Goal: Task Accomplishment & Management: Manage account settings

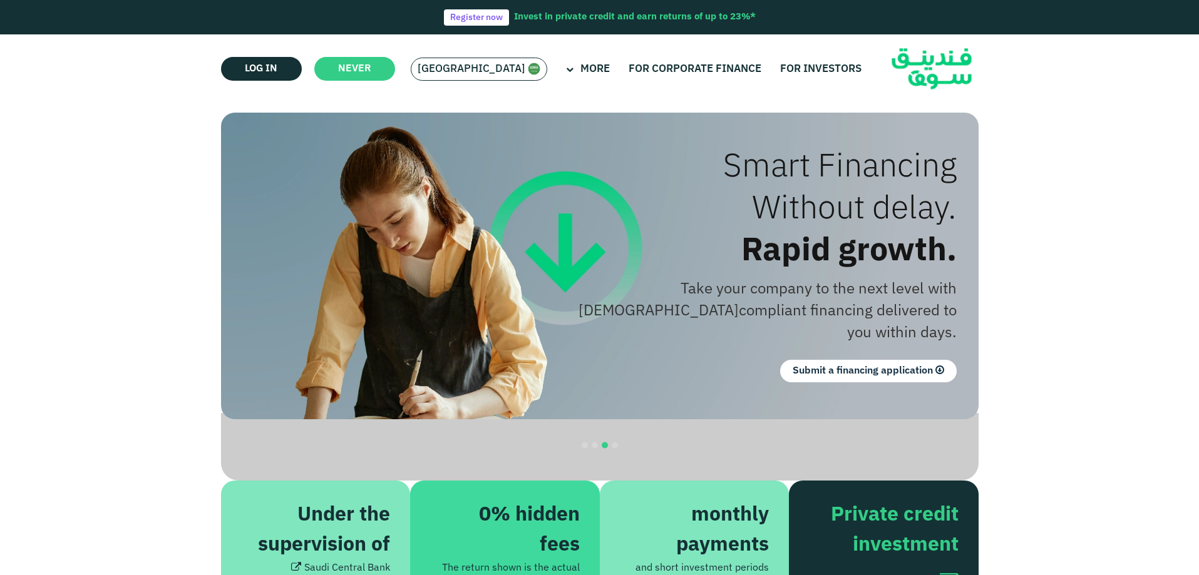
click at [475, 65] on font "[GEOGRAPHIC_DATA]" at bounding box center [472, 69] width 108 height 11
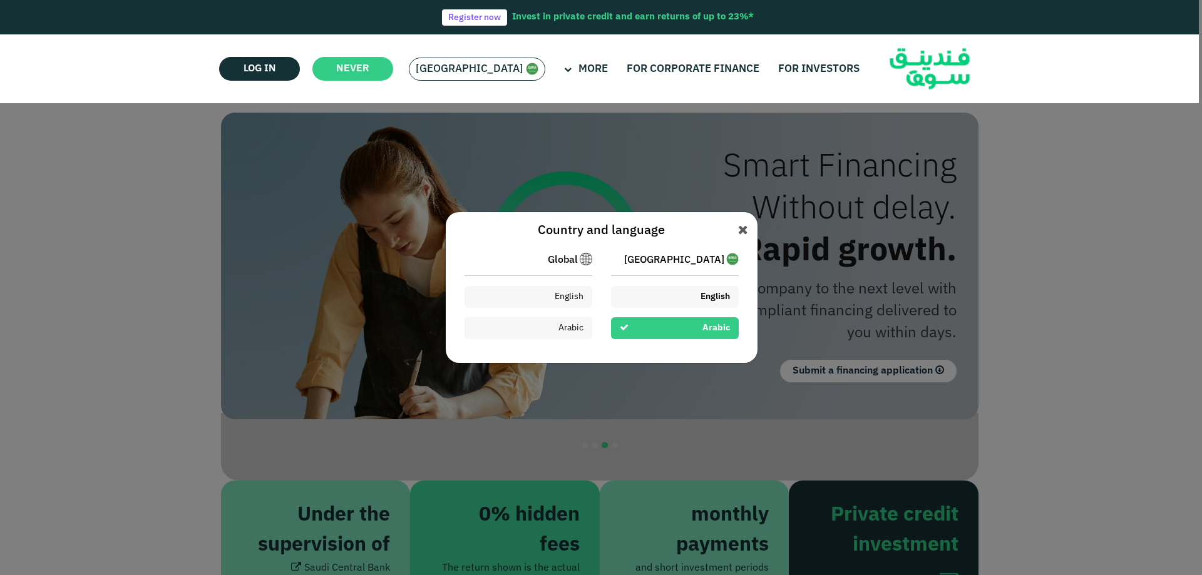
click at [677, 299] on div "English" at bounding box center [675, 297] width 128 height 22
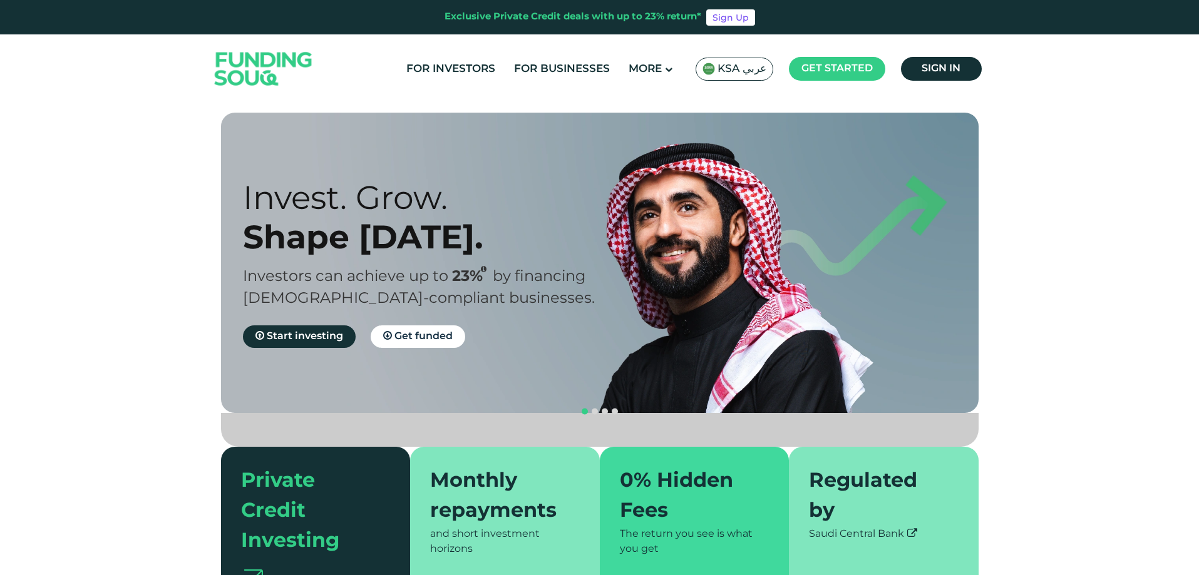
click at [933, 73] on link "Sign in" at bounding box center [941, 69] width 81 height 24
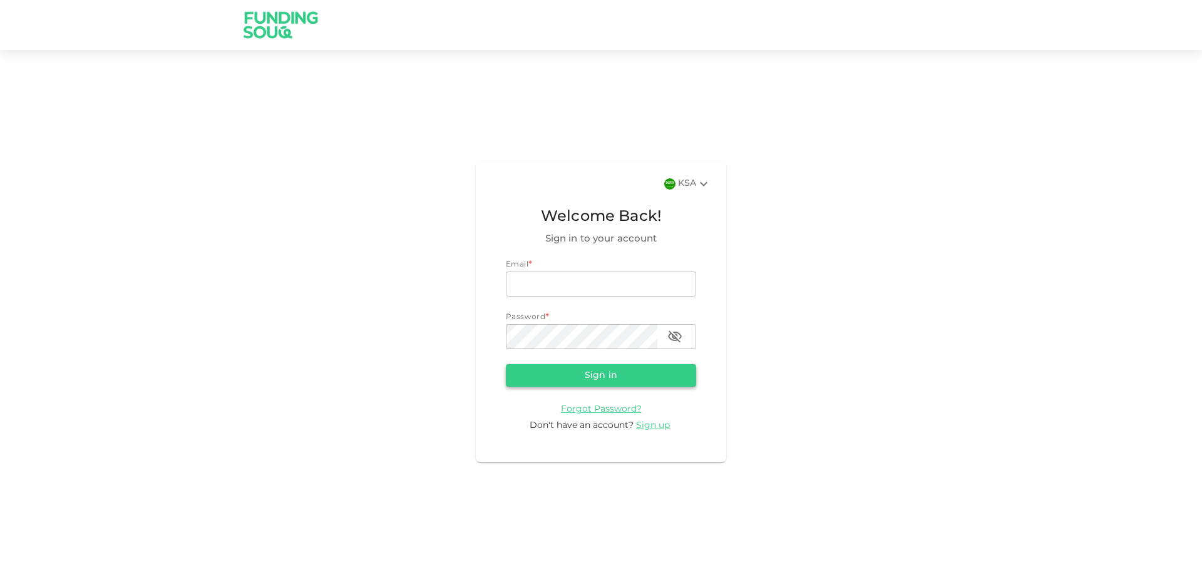
type input "shakaibkhan@gmail.com"
click at [651, 373] on button "Sign in" at bounding box center [601, 375] width 190 height 23
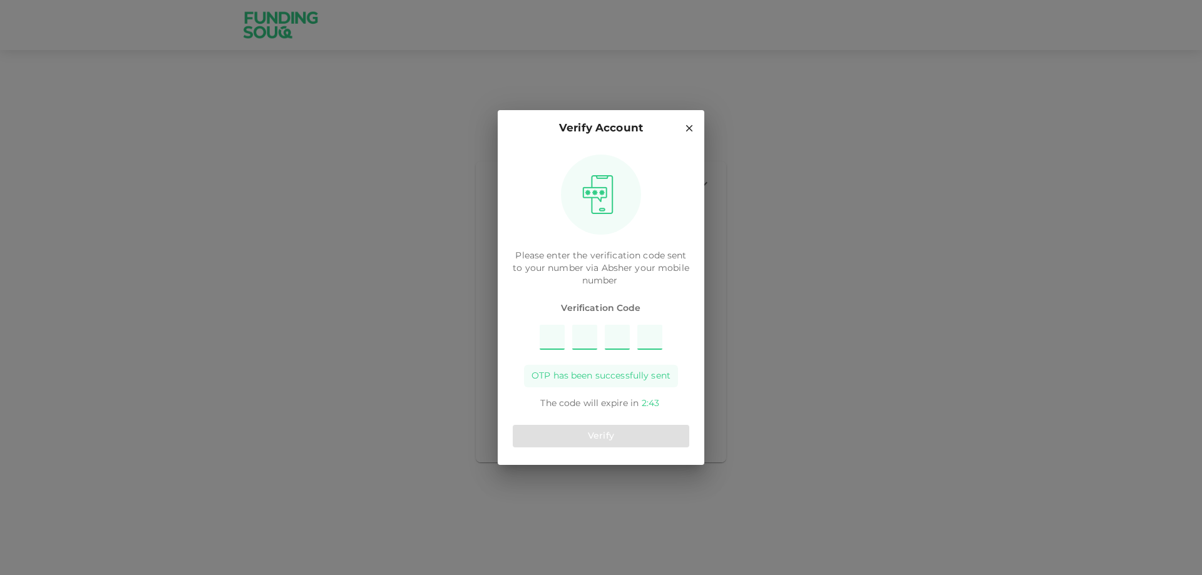
type input "5"
type input "8"
type input "3"
type input "1"
click at [656, 446] on button "Verify" at bounding box center [601, 436] width 177 height 23
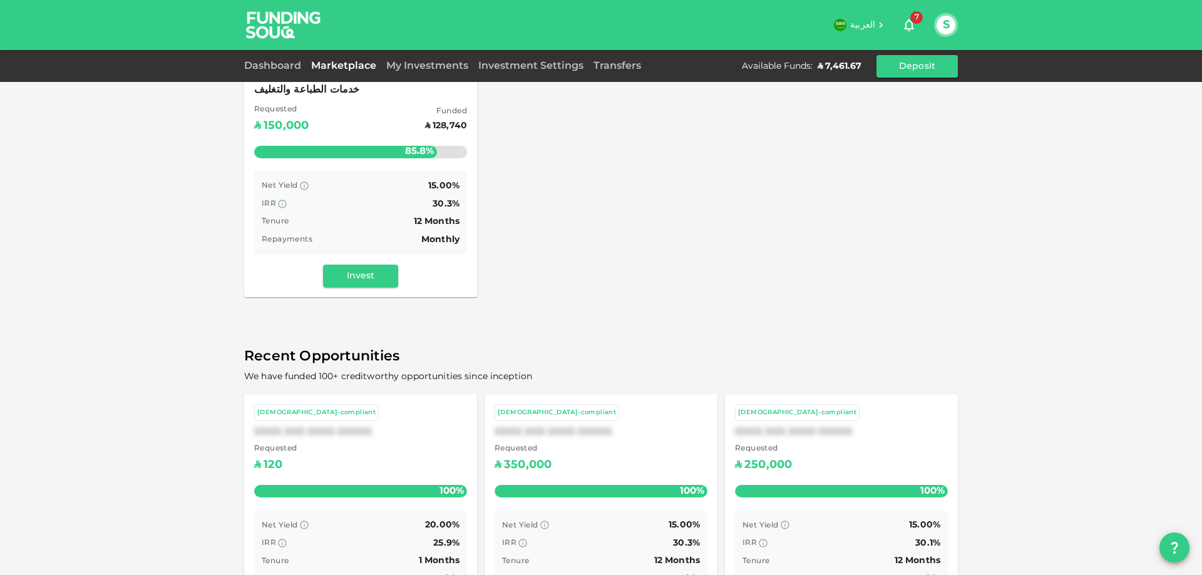
scroll to position [250, 0]
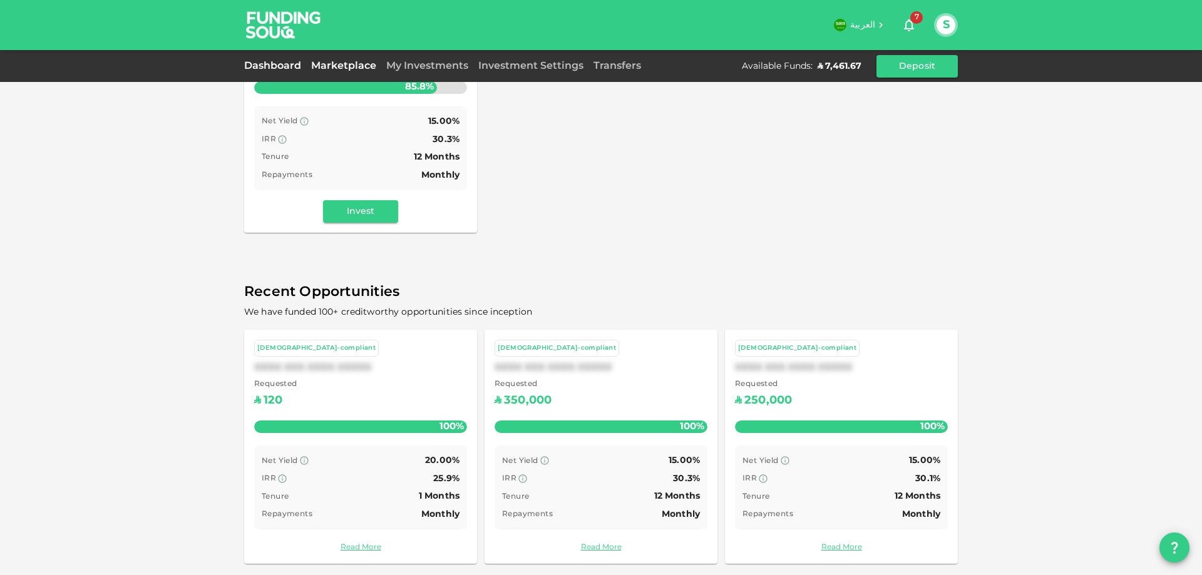
click at [261, 65] on link "Dashboard" at bounding box center [275, 65] width 62 height 9
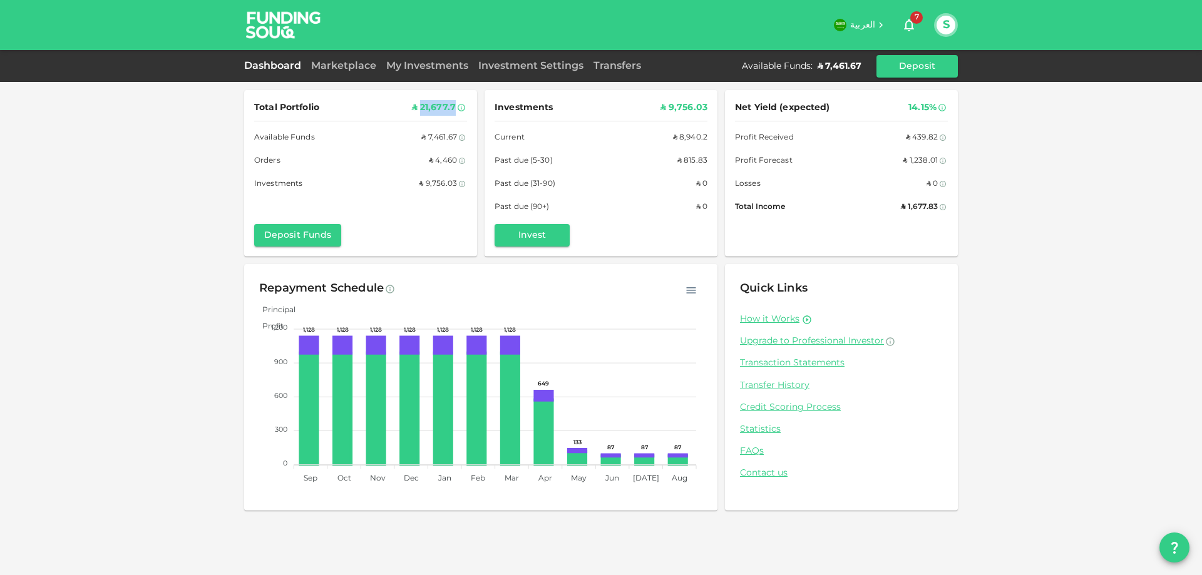
drag, startPoint x: 422, startPoint y: 109, endPoint x: 454, endPoint y: 112, distance: 32.1
click at [454, 112] on div "ʢ 21,677.7" at bounding box center [434, 108] width 44 height 16
copy div "21,677.7"
